Goal: Task Accomplishment & Management: Use online tool/utility

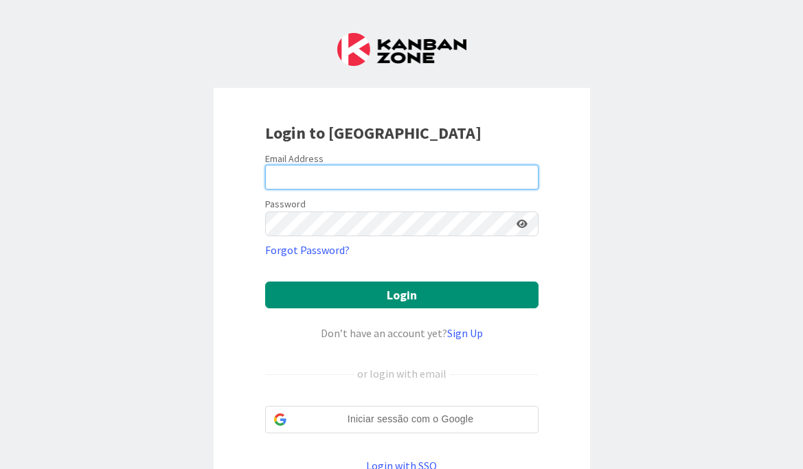
type input "[EMAIL_ADDRESS][DOMAIN_NAME]"
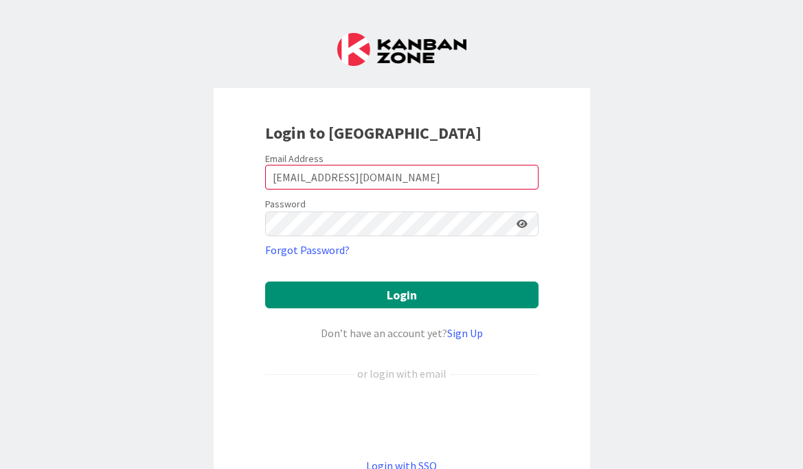
click at [517, 224] on icon at bounding box center [522, 224] width 11 height 10
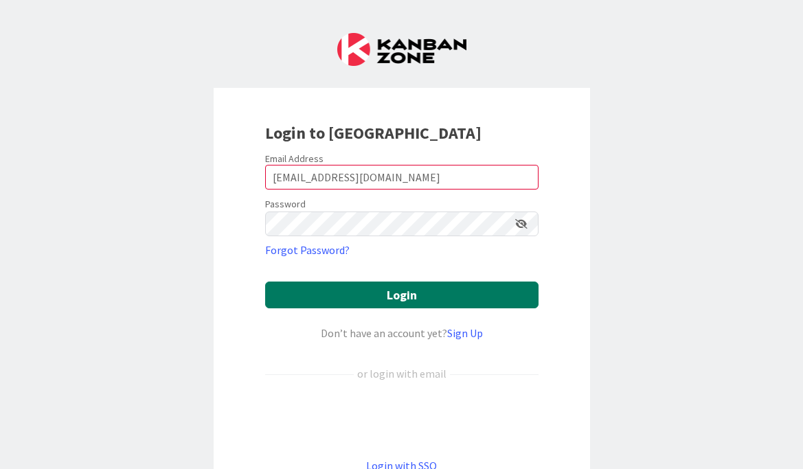
click at [416, 304] on button "Login" at bounding box center [401, 295] width 273 height 27
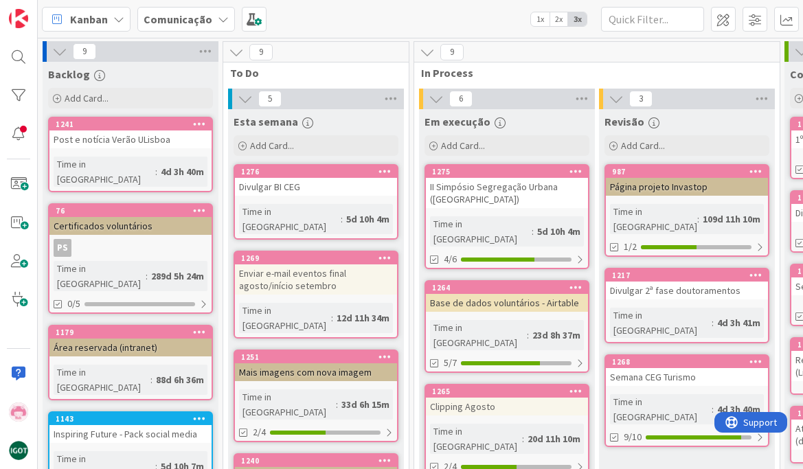
click at [168, 26] on span "Comunicação" at bounding box center [178, 19] width 69 height 16
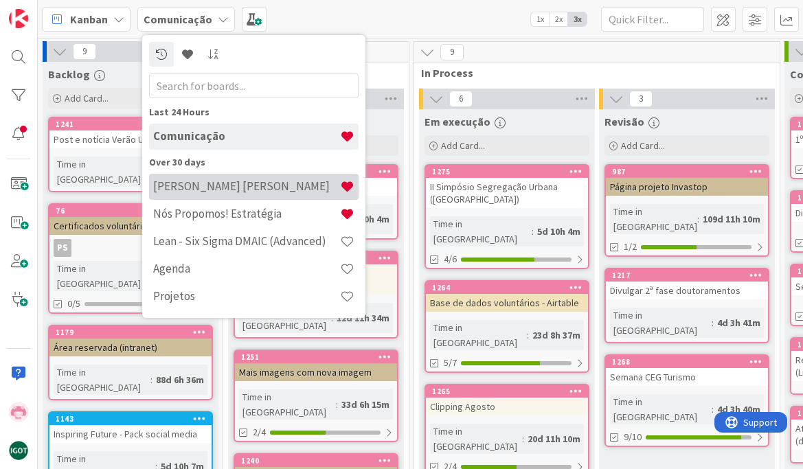
click at [166, 197] on div "[PERSON_NAME] [PERSON_NAME]" at bounding box center [254, 187] width 210 height 26
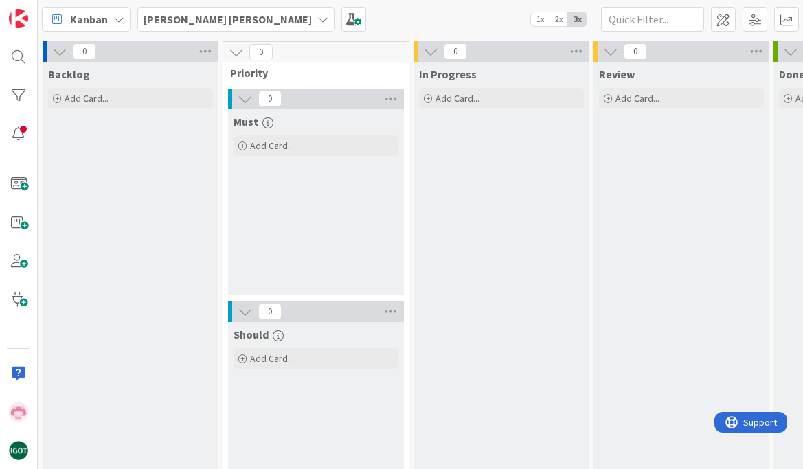
click at [113, 21] on icon at bounding box center [118, 19] width 11 height 11
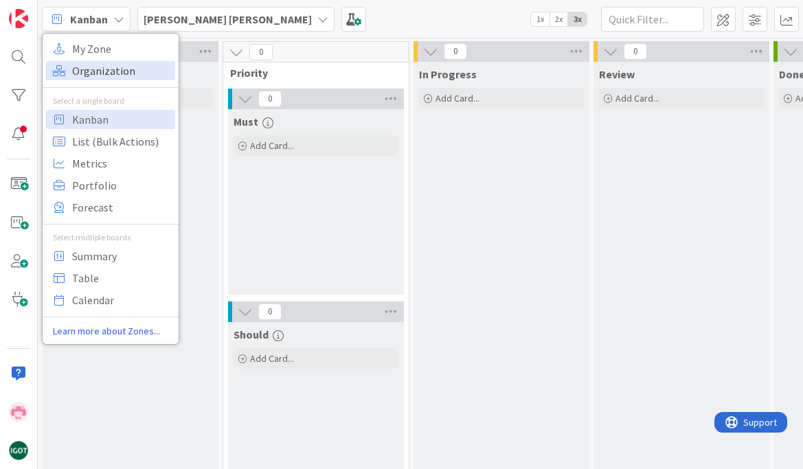
click at [102, 80] on span "Organization" at bounding box center [121, 70] width 99 height 21
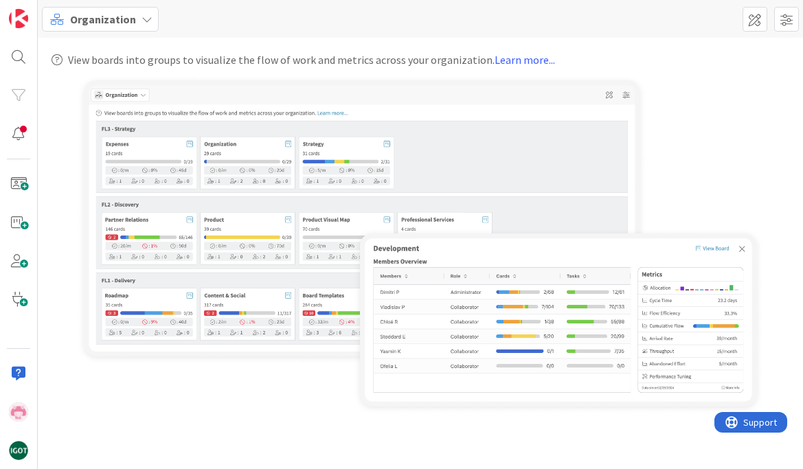
click at [118, 20] on span "Organization" at bounding box center [103, 19] width 66 height 16
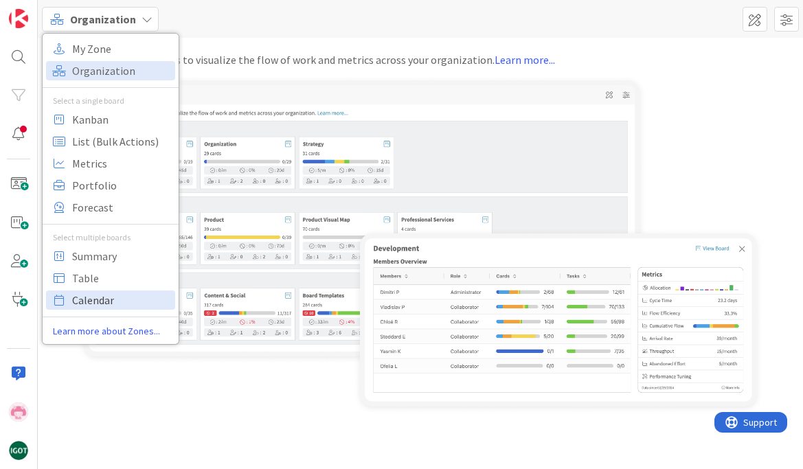
click at [116, 297] on span "Calendar" at bounding box center [121, 300] width 99 height 21
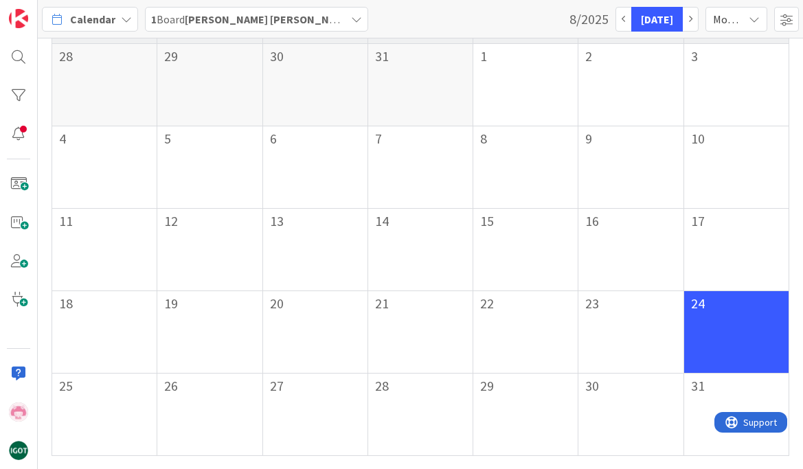
scroll to position [43, 0]
click at [82, 391] on div "25" at bounding box center [104, 414] width 105 height 82
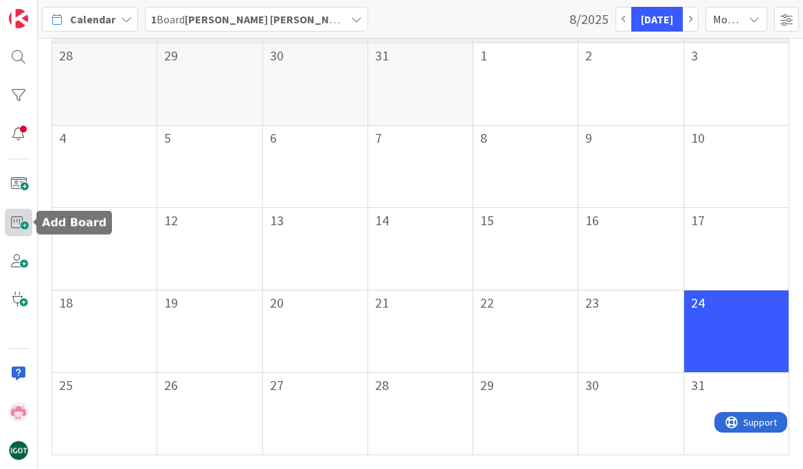
click at [12, 227] on span at bounding box center [18, 222] width 27 height 27
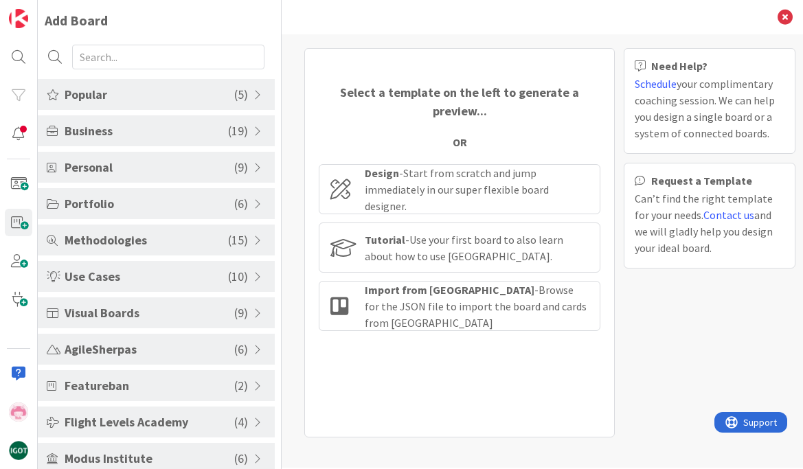
click at [150, 135] on span "Business" at bounding box center [147, 131] width 164 height 19
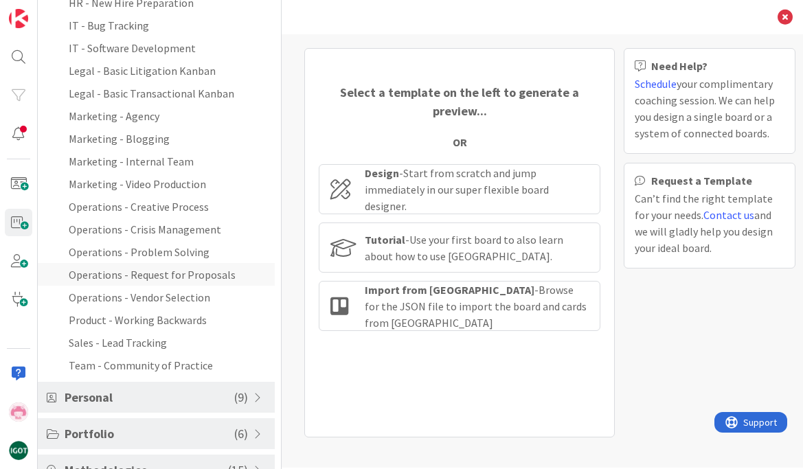
scroll to position [272, 0]
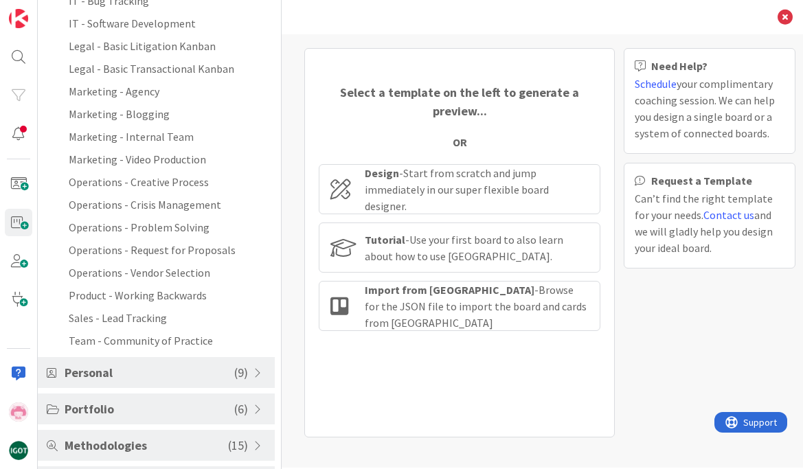
click at [98, 438] on span "Methodologies" at bounding box center [147, 445] width 164 height 19
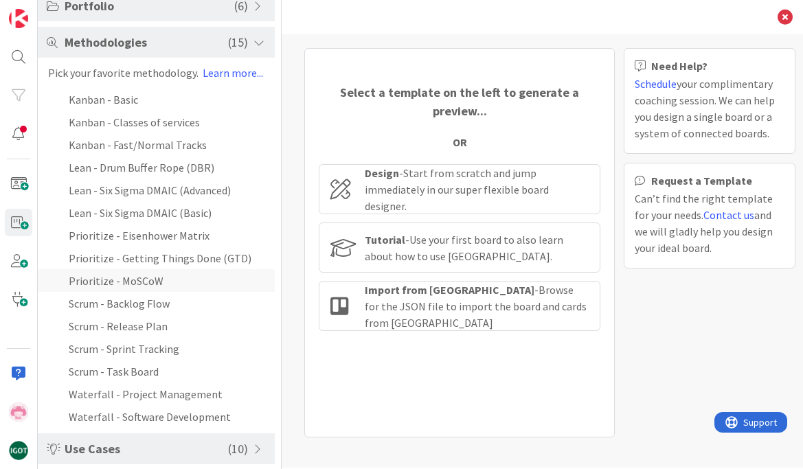
scroll to position [171, 0]
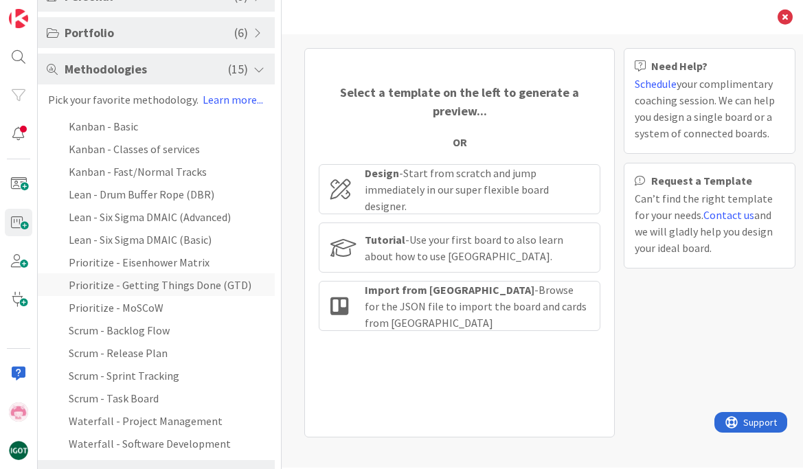
click at [162, 282] on li "Prioritize - Getting Things Done (GTD)" at bounding box center [156, 284] width 237 height 23
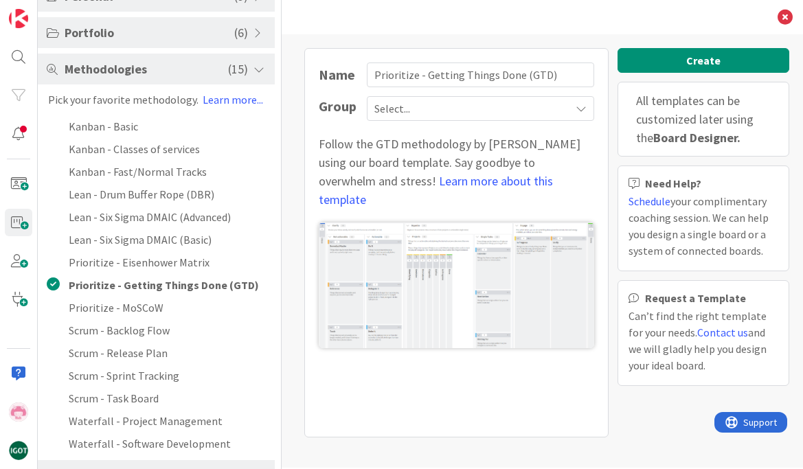
click at [583, 111] on icon at bounding box center [581, 108] width 11 height 11
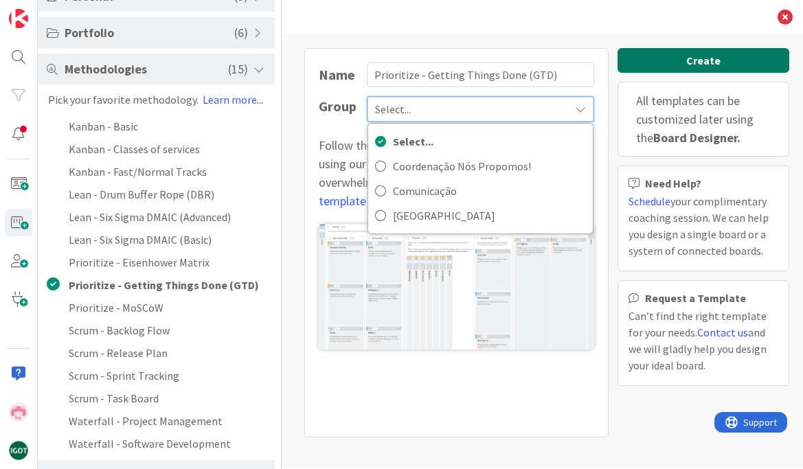
click at [682, 63] on button "Create" at bounding box center [704, 60] width 172 height 25
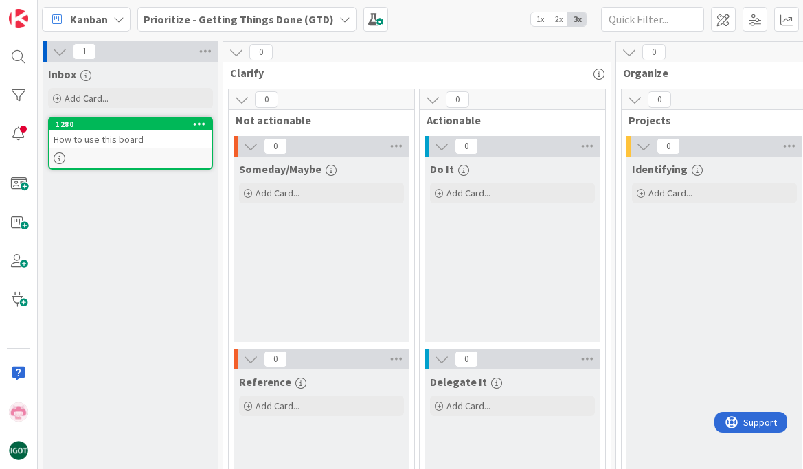
click at [342, 21] on div "Prioritize - Getting Things Done (GTD)" at bounding box center [246, 19] width 219 height 25
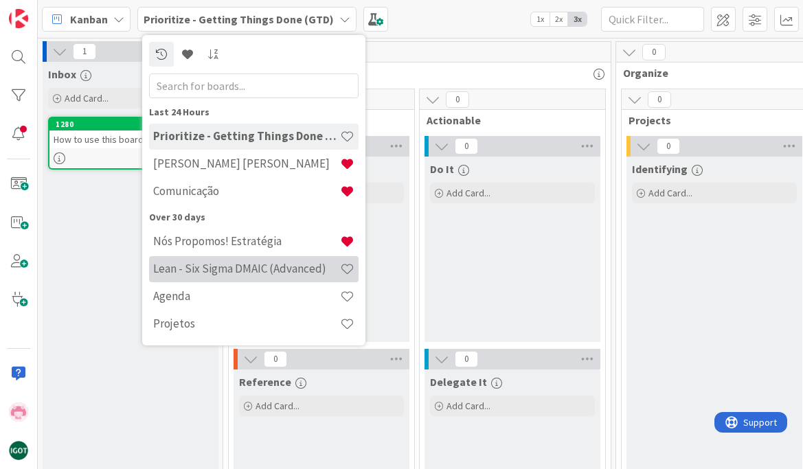
click at [223, 267] on h4 "Lean - Six Sigma DMAIC (Advanced)" at bounding box center [246, 269] width 187 height 14
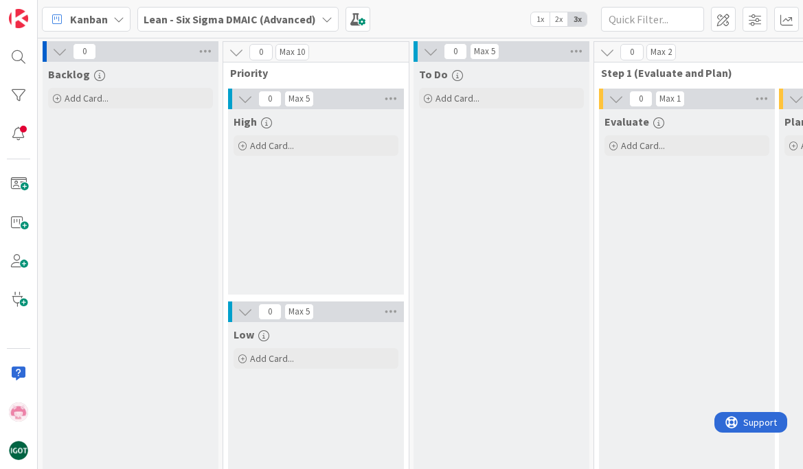
click at [537, 22] on span "1x" at bounding box center [540, 19] width 19 height 14
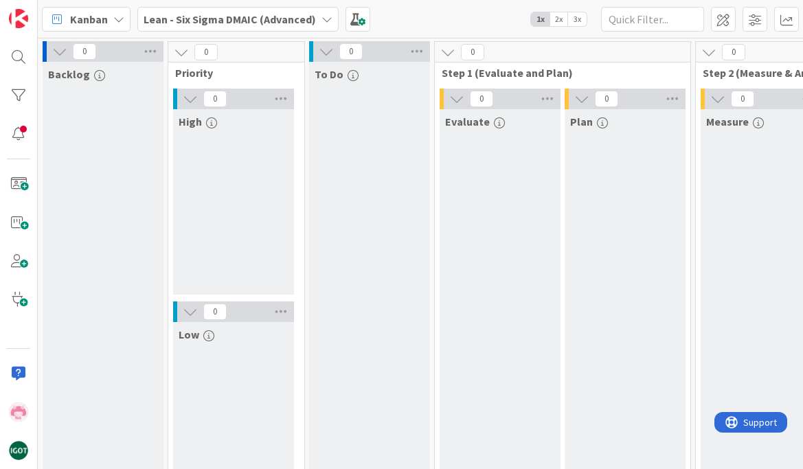
click at [557, 21] on span "2x" at bounding box center [559, 19] width 19 height 14
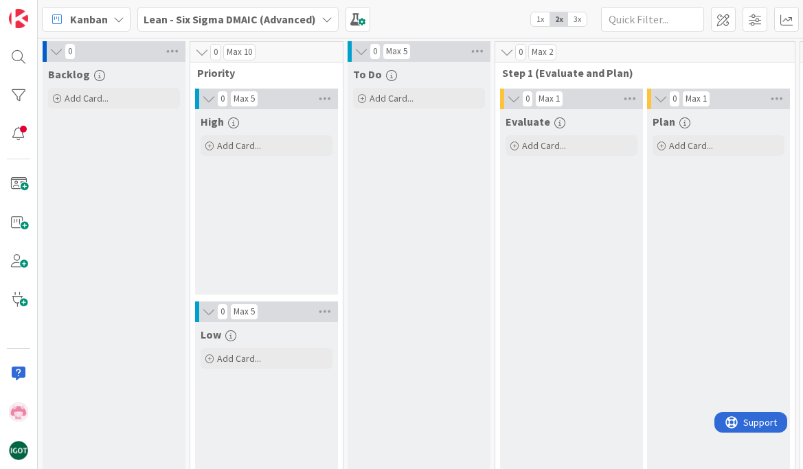
click at [309, 24] on b "Lean - Six Sigma DMAIC (Advanced)" at bounding box center [230, 19] width 172 height 14
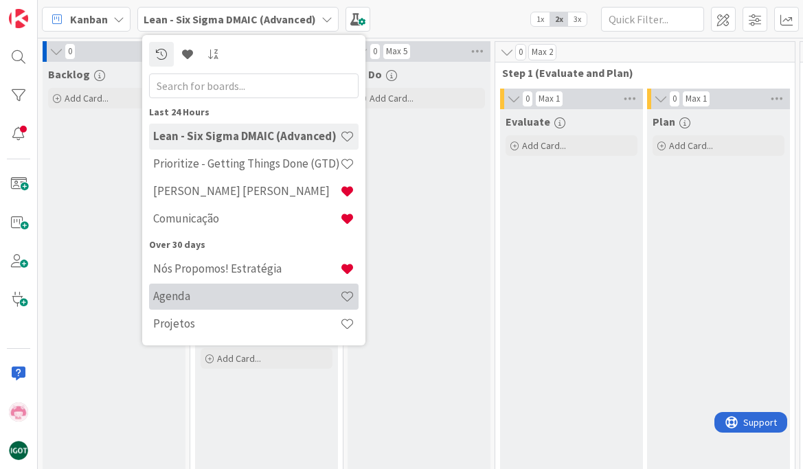
click at [287, 298] on h4 "Agenda" at bounding box center [246, 296] width 187 height 14
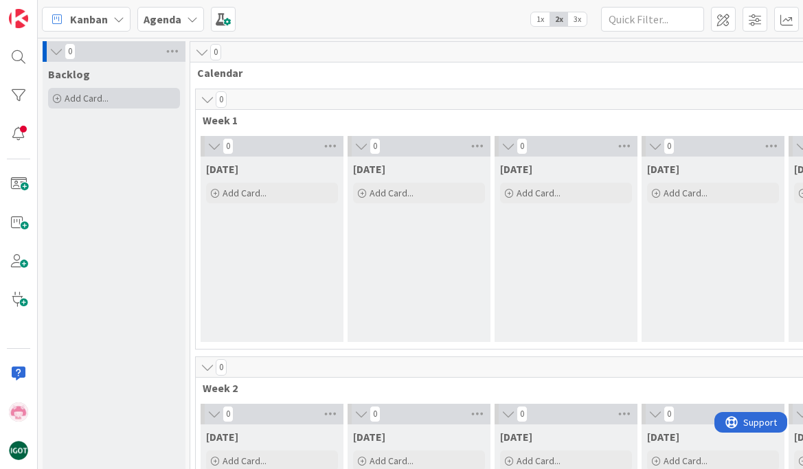
click at [77, 101] on span "Add Card..." at bounding box center [87, 98] width 44 height 12
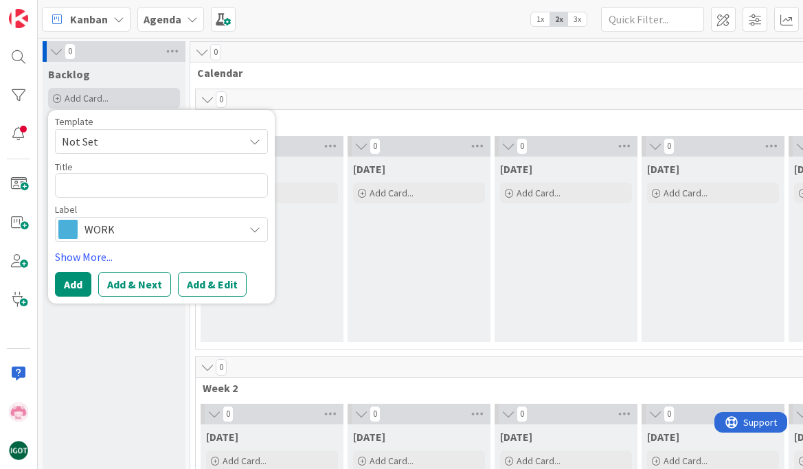
click at [77, 101] on span "Add Card..." at bounding box center [87, 98] width 44 height 12
